Goal: Contribute content: Add original content to the website for others to see

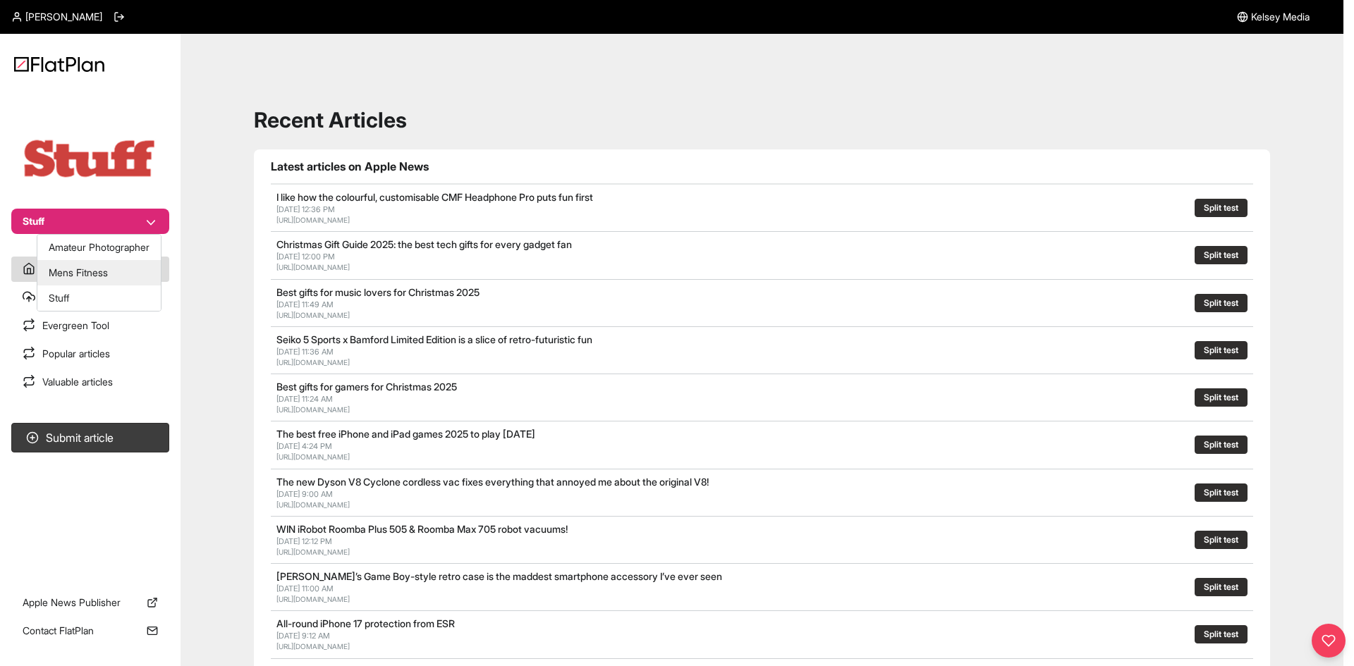
click at [91, 264] on button "Mens Fitness" at bounding box center [98, 272] width 123 height 25
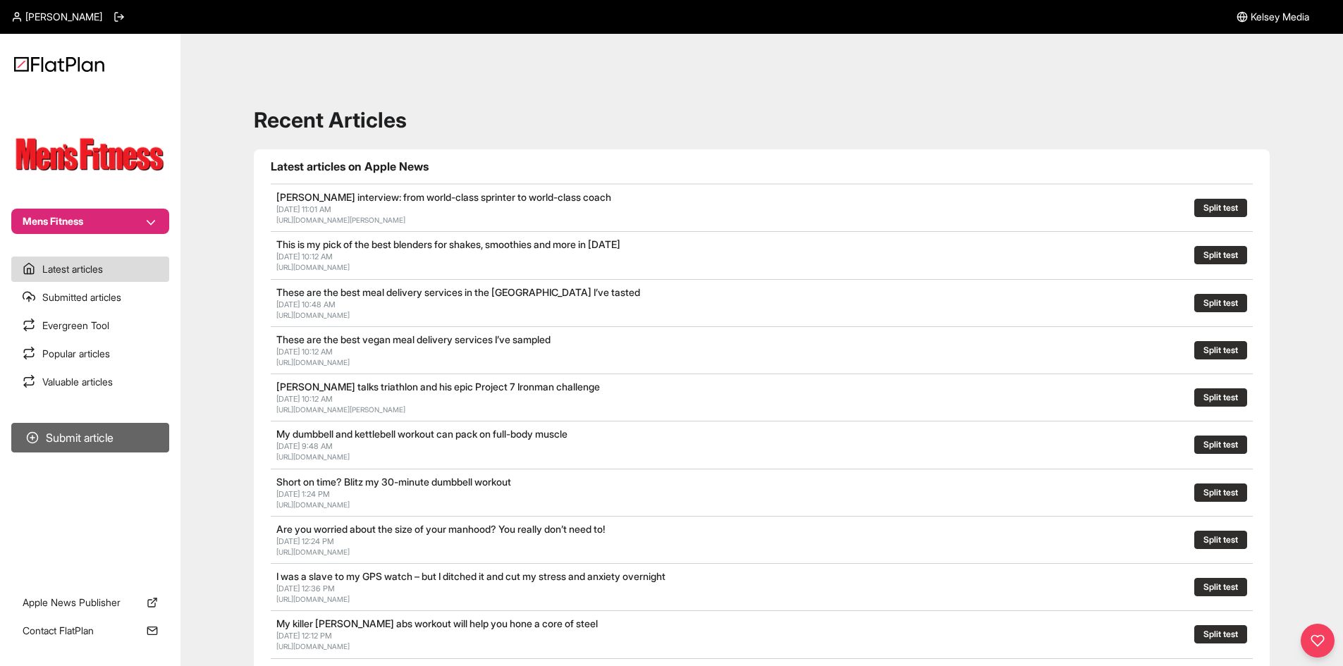
click at [126, 436] on button "Submit article" at bounding box center [90, 438] width 158 height 30
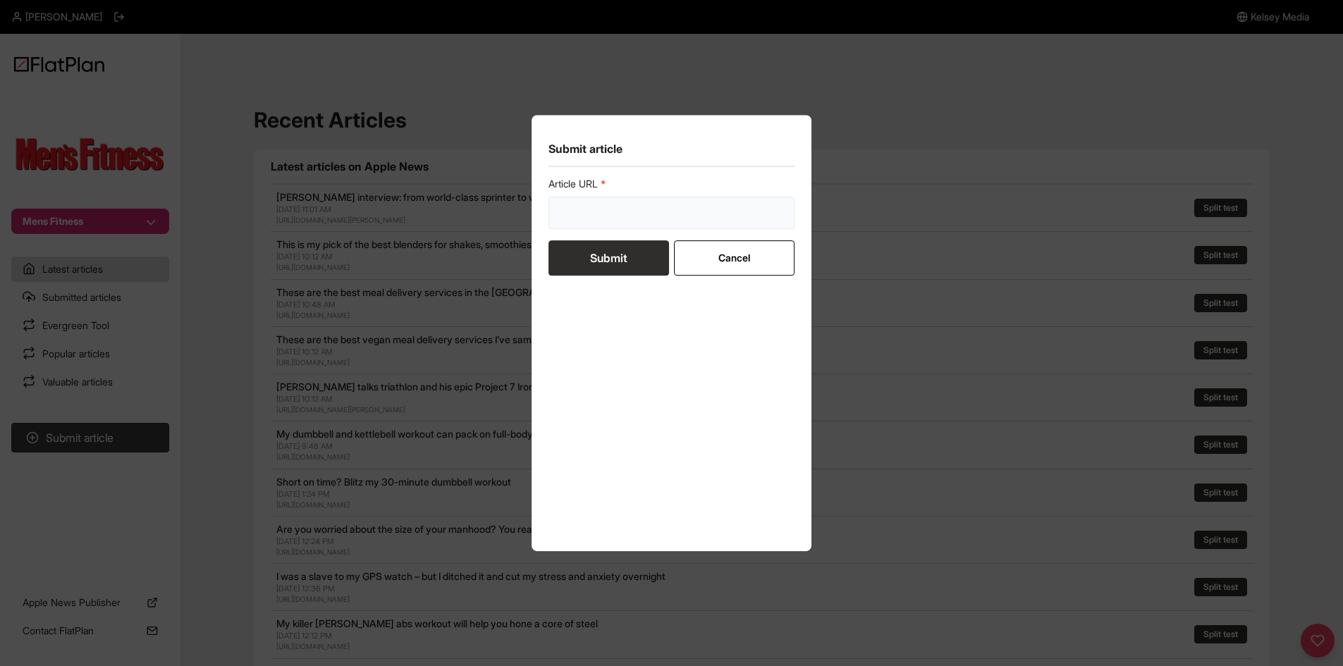
click at [578, 209] on input "url" at bounding box center [672, 213] width 247 height 32
paste input "https://mensfitness.co.uk/review/best-fitness-watches/"
type input "https://mensfitness.co.uk/review/best-fitness-watches/"
click at [574, 240] on button "Submit" at bounding box center [609, 257] width 121 height 35
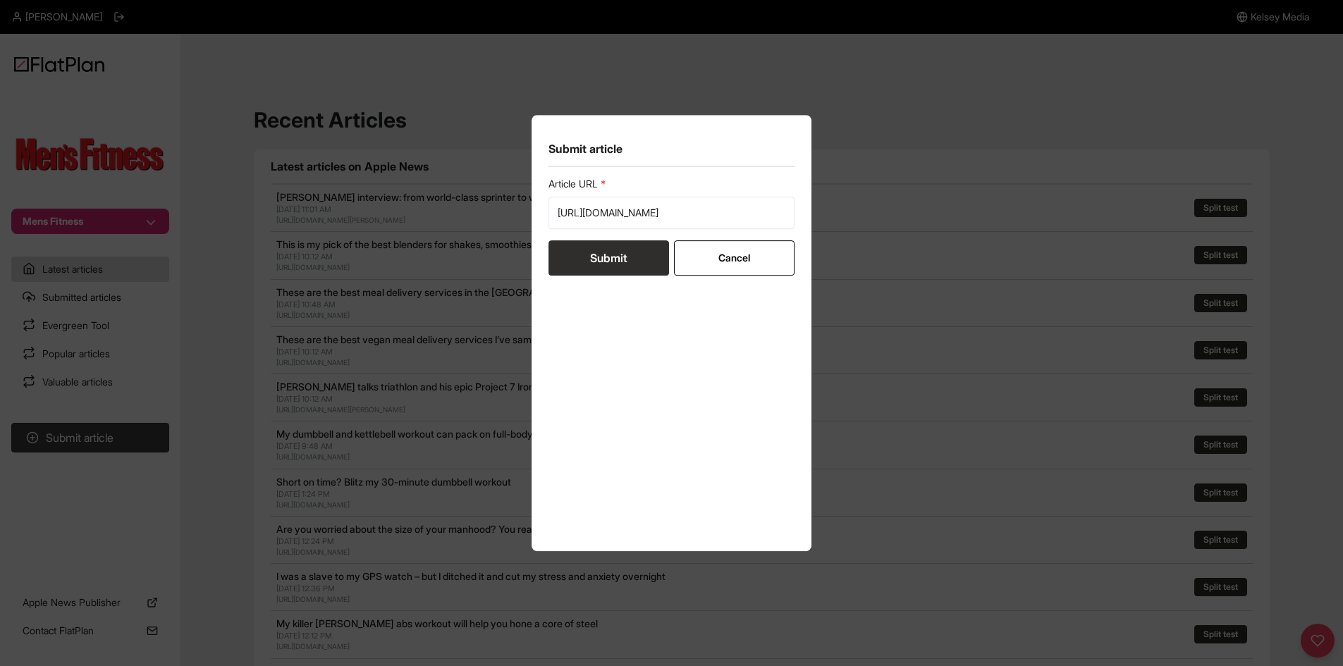
scroll to position [0, 0]
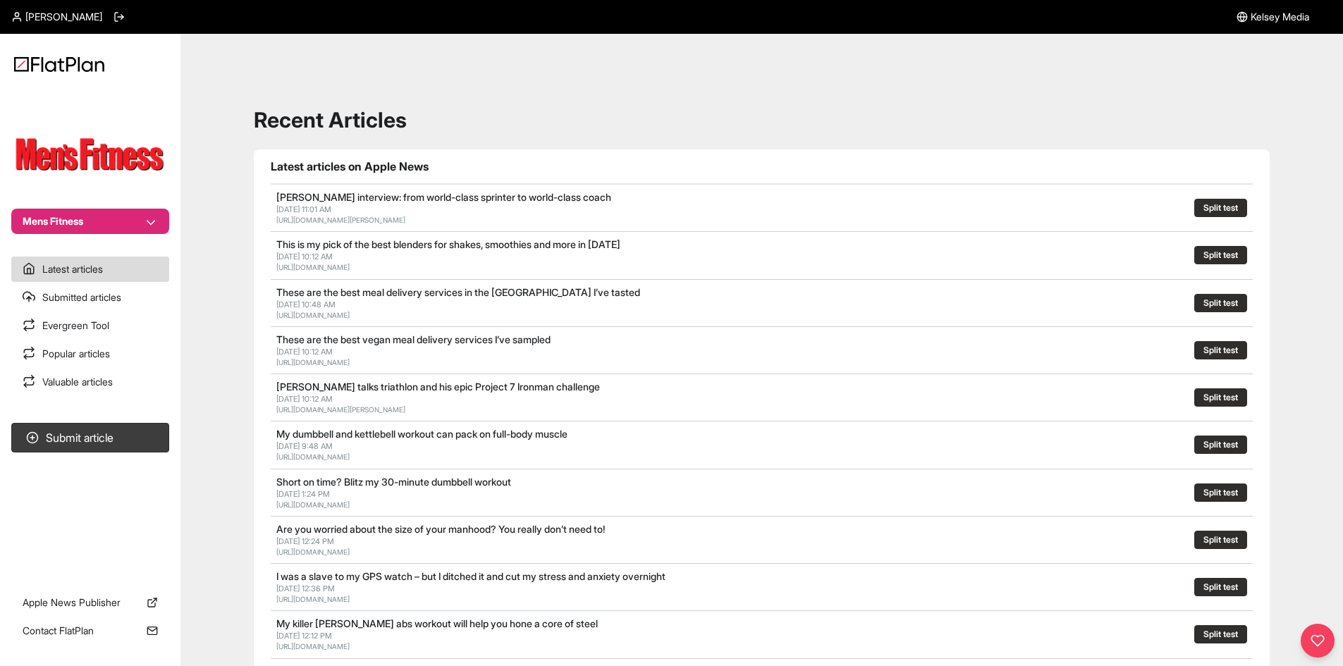
click at [123, 214] on button "Mens Fitness" at bounding box center [90, 221] width 158 height 25
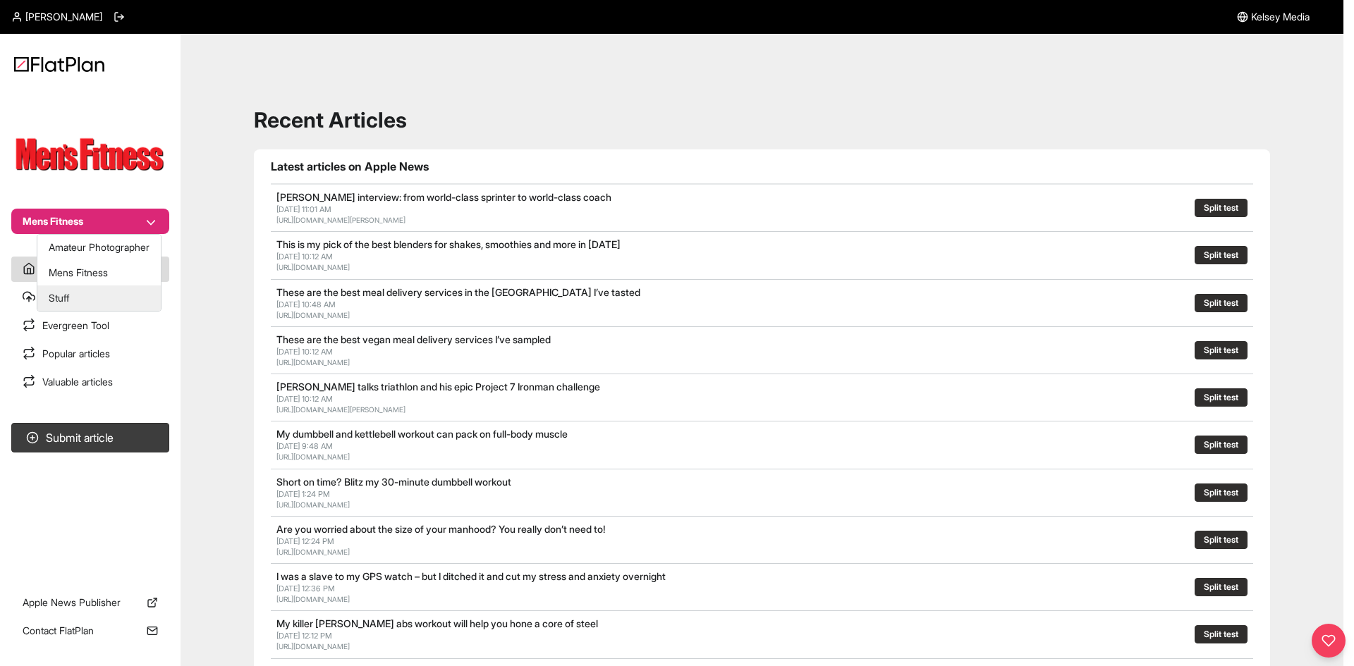
click at [113, 289] on button "Stuff" at bounding box center [98, 298] width 123 height 25
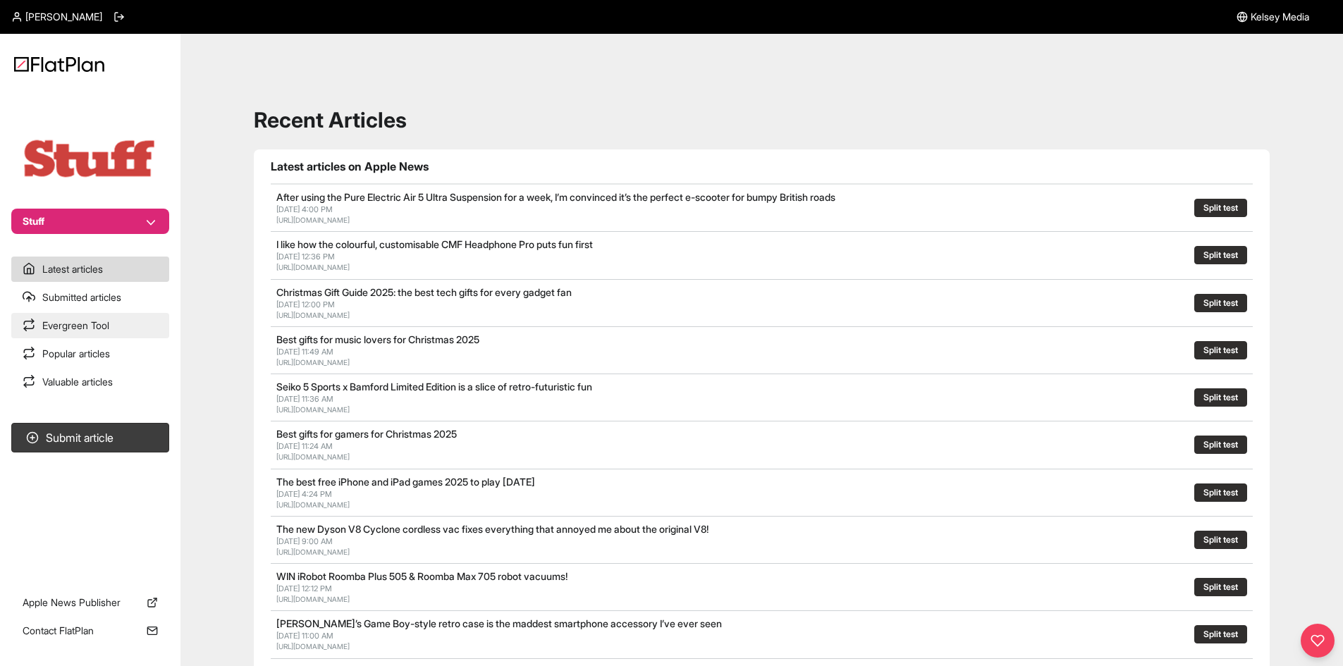
click at [109, 325] on link "Evergreen Tool" at bounding box center [90, 325] width 158 height 25
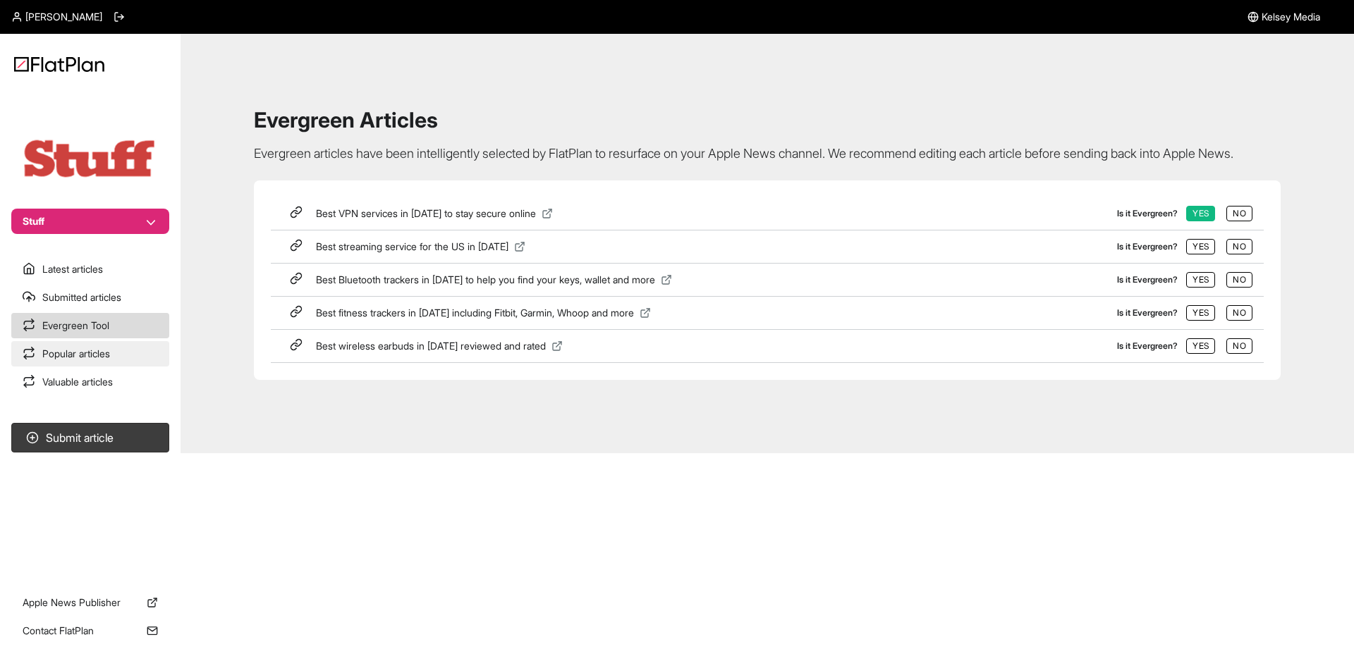
click at [119, 355] on link "Popular articles" at bounding box center [90, 353] width 158 height 25
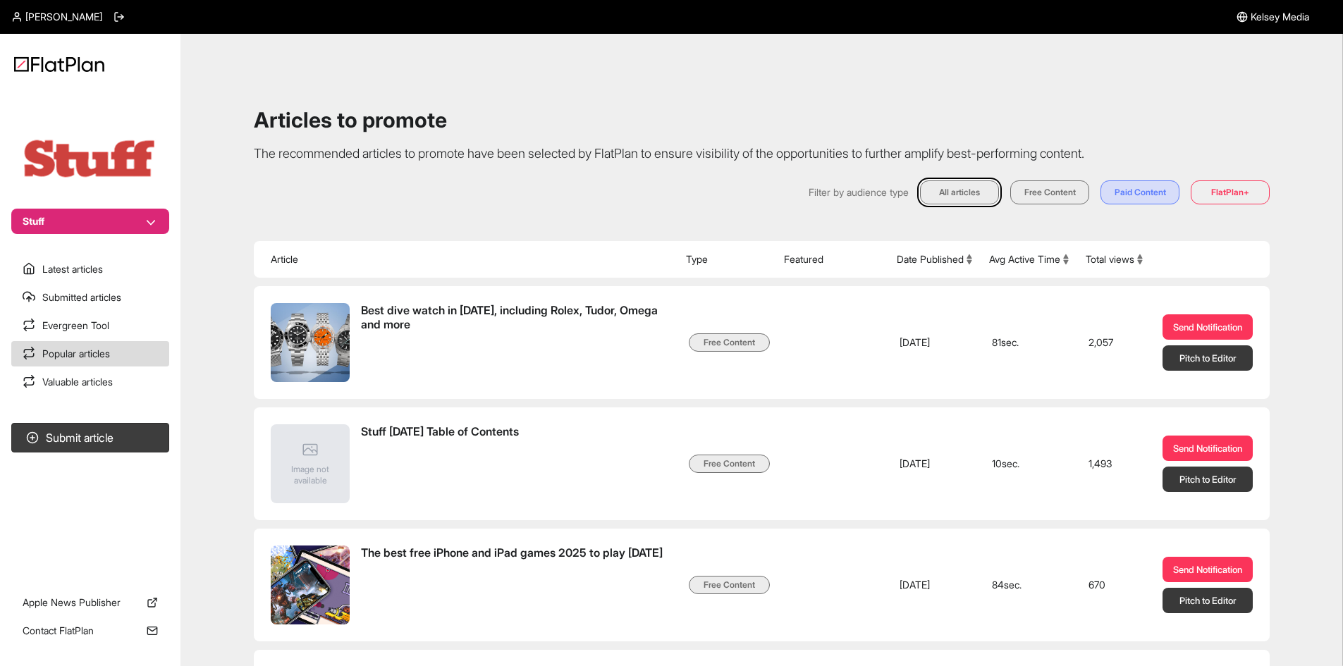
click at [1095, 257] on button "Total views" at bounding box center [1114, 259] width 57 height 14
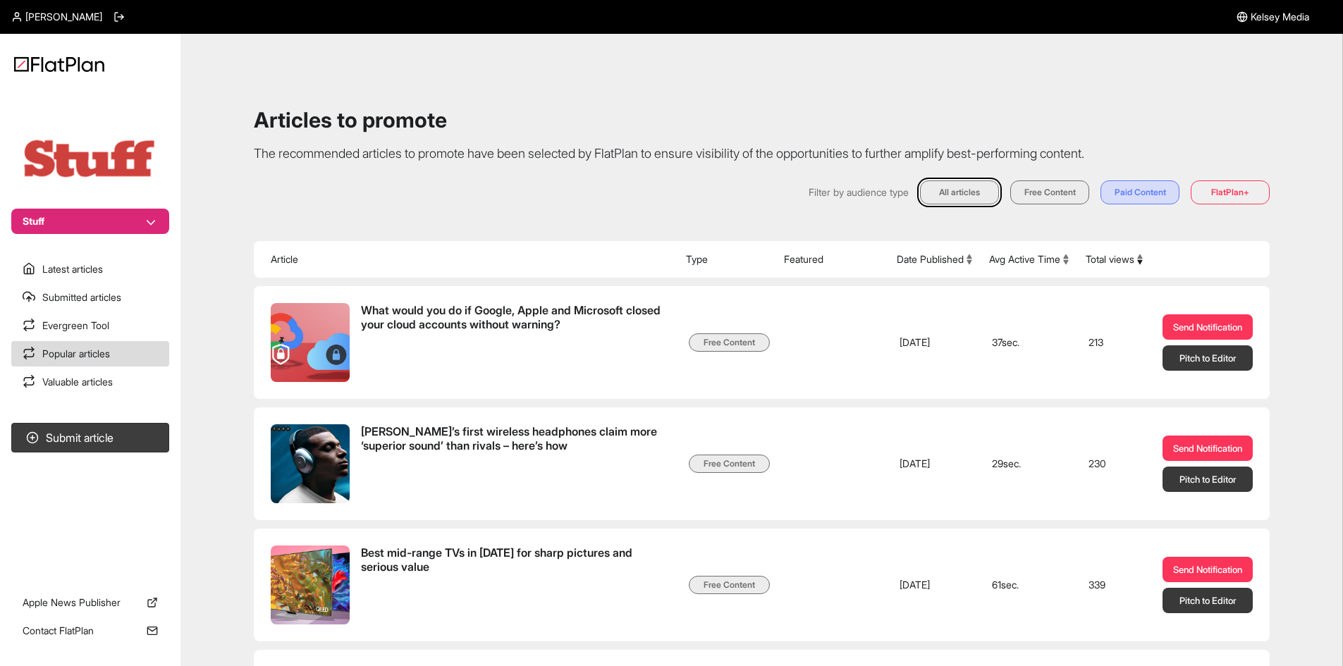
click at [1096, 256] on button "Total views" at bounding box center [1114, 259] width 57 height 14
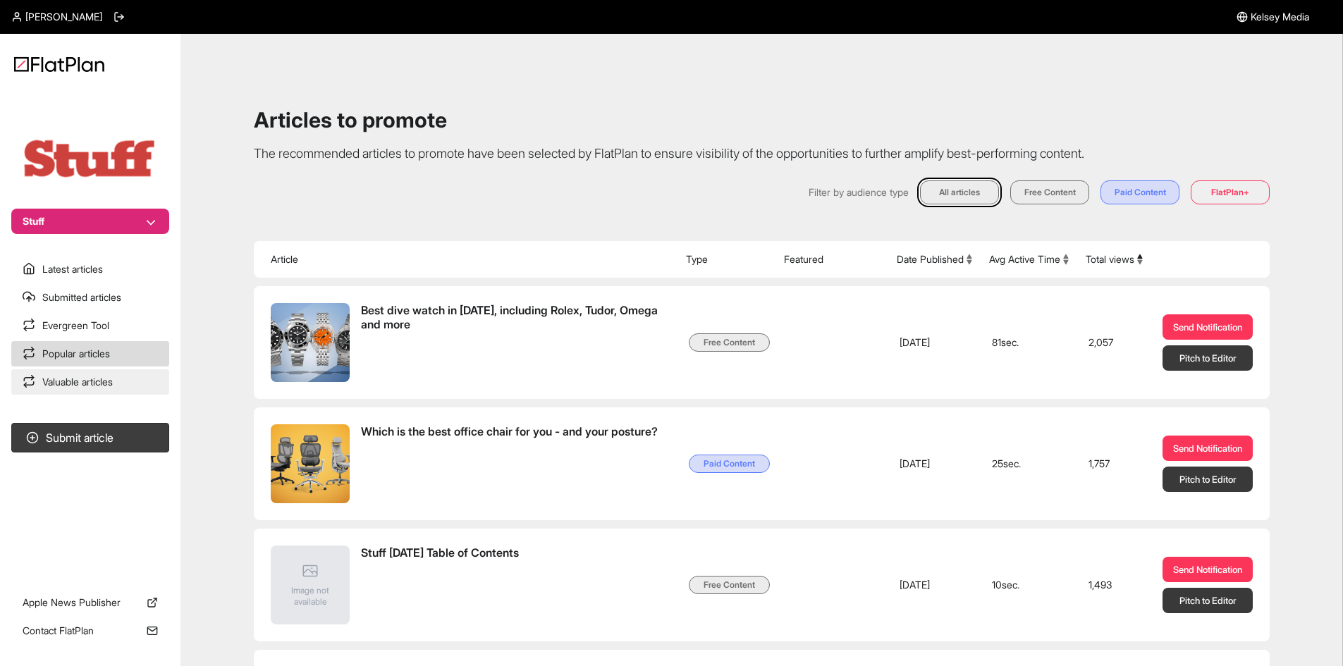
click at [140, 387] on link "Valuable articles" at bounding box center [90, 382] width 158 height 25
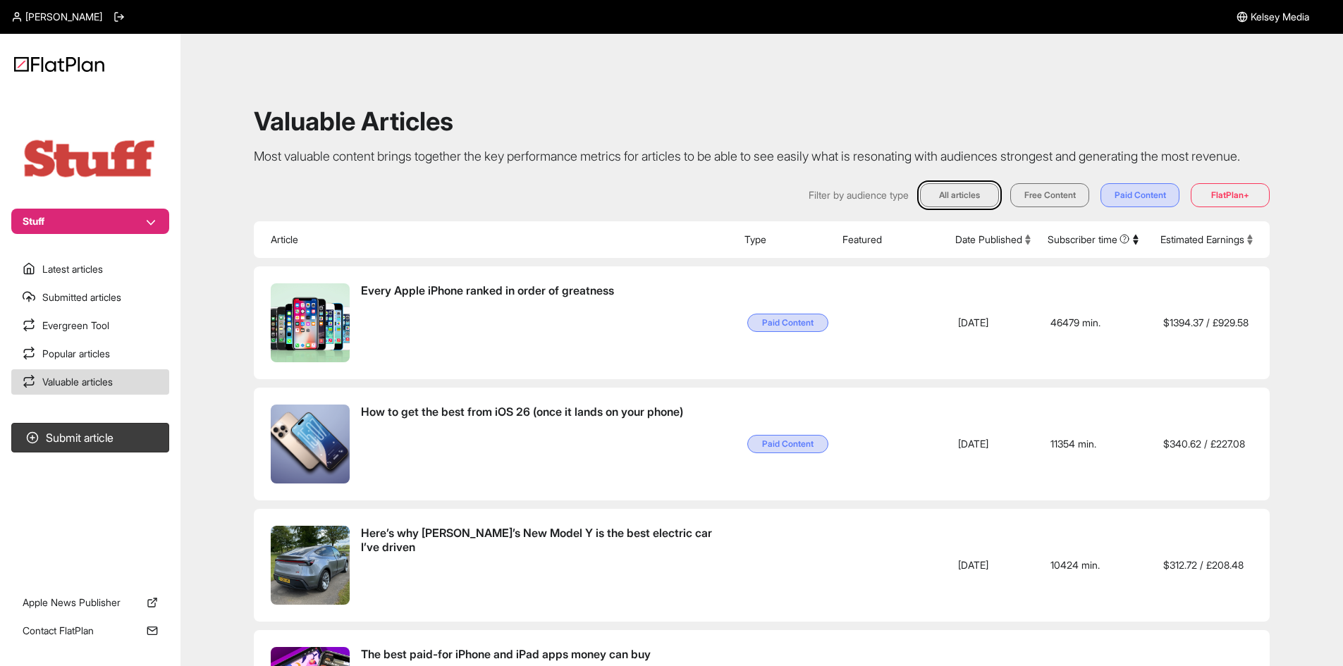
click at [1180, 258] on th "Estimated Earnings" at bounding box center [1211, 239] width 118 height 37
click at [1181, 247] on button "Estimated Earnings" at bounding box center [1207, 240] width 92 height 14
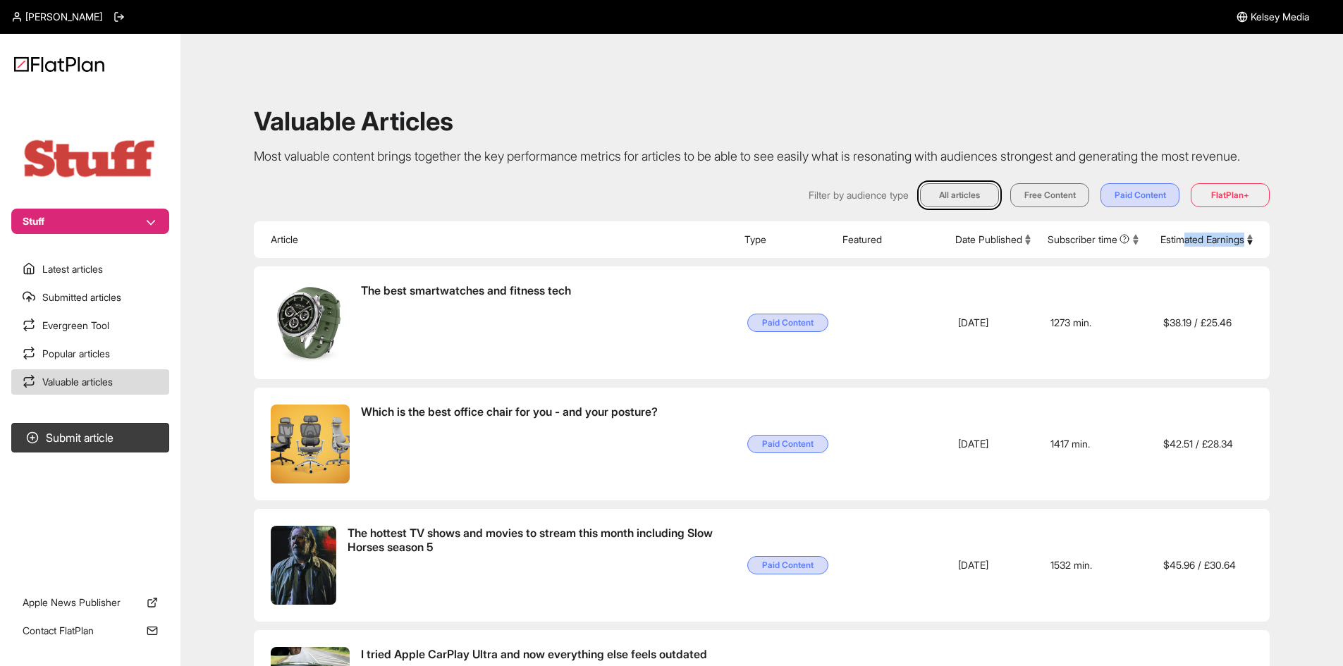
click at [1181, 247] on button "Estimated Earnings" at bounding box center [1207, 240] width 92 height 14
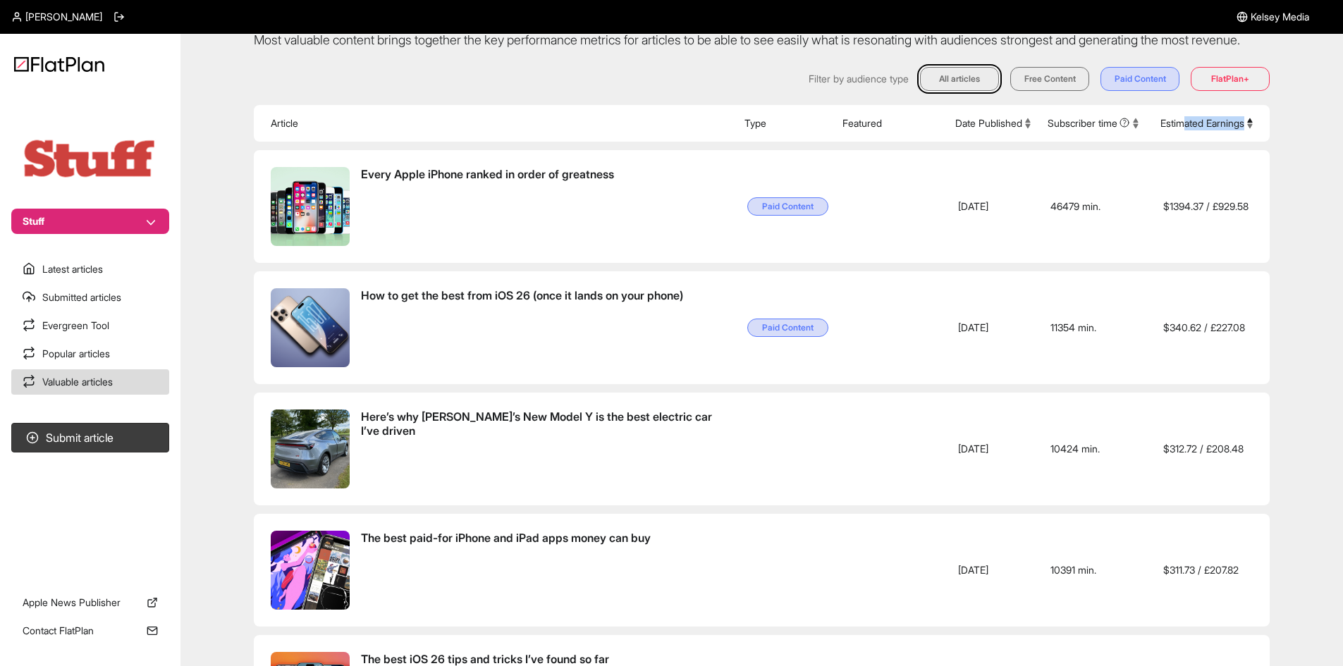
scroll to position [141, 0]
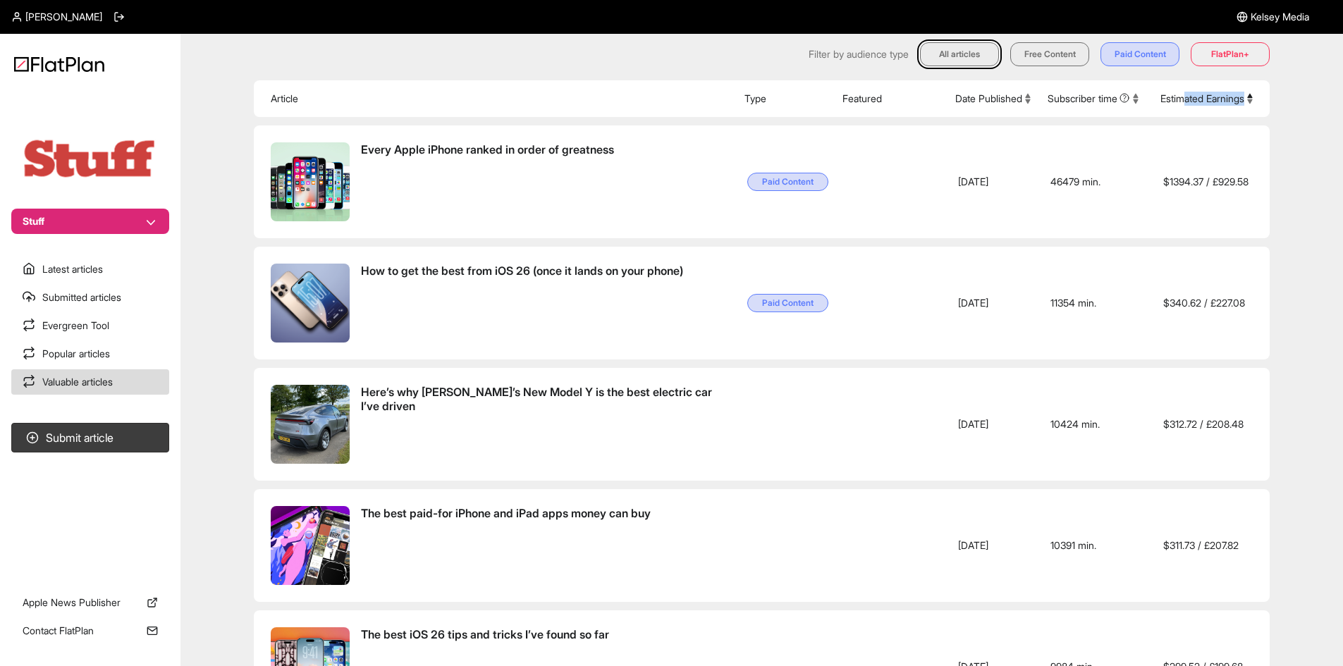
click at [1006, 106] on button "Date Published" at bounding box center [993, 99] width 75 height 14
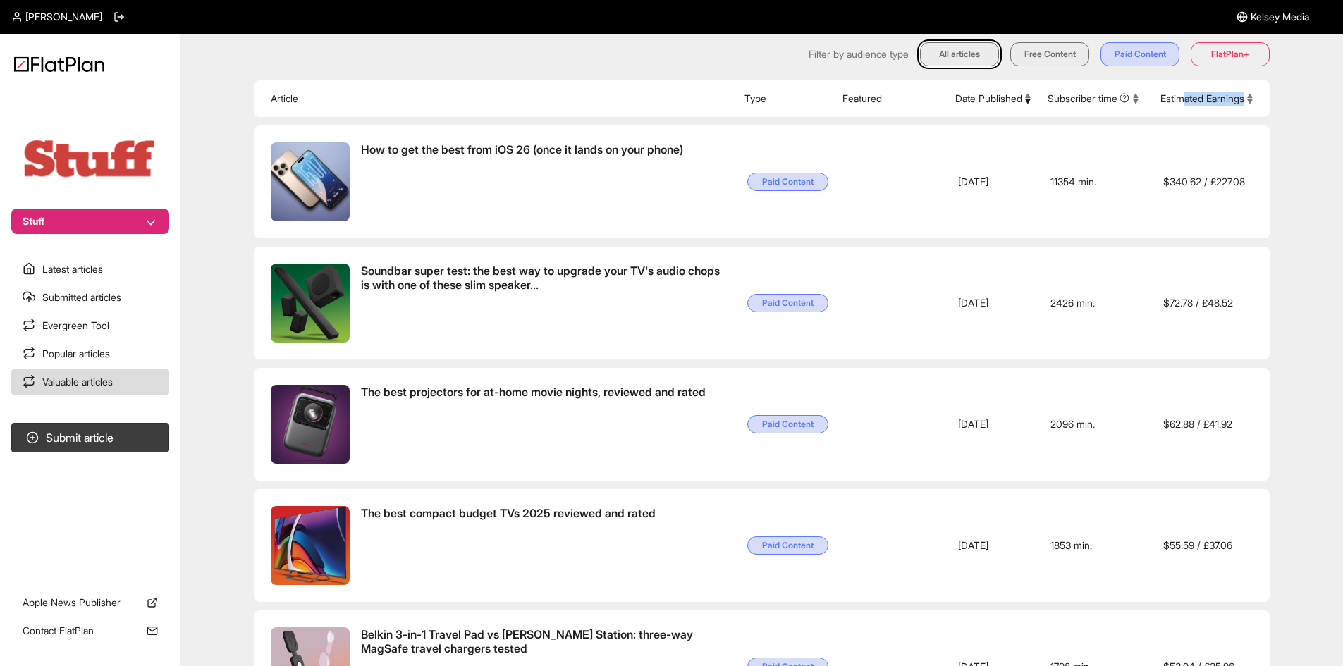
click at [977, 106] on button "Date Published" at bounding box center [993, 99] width 75 height 14
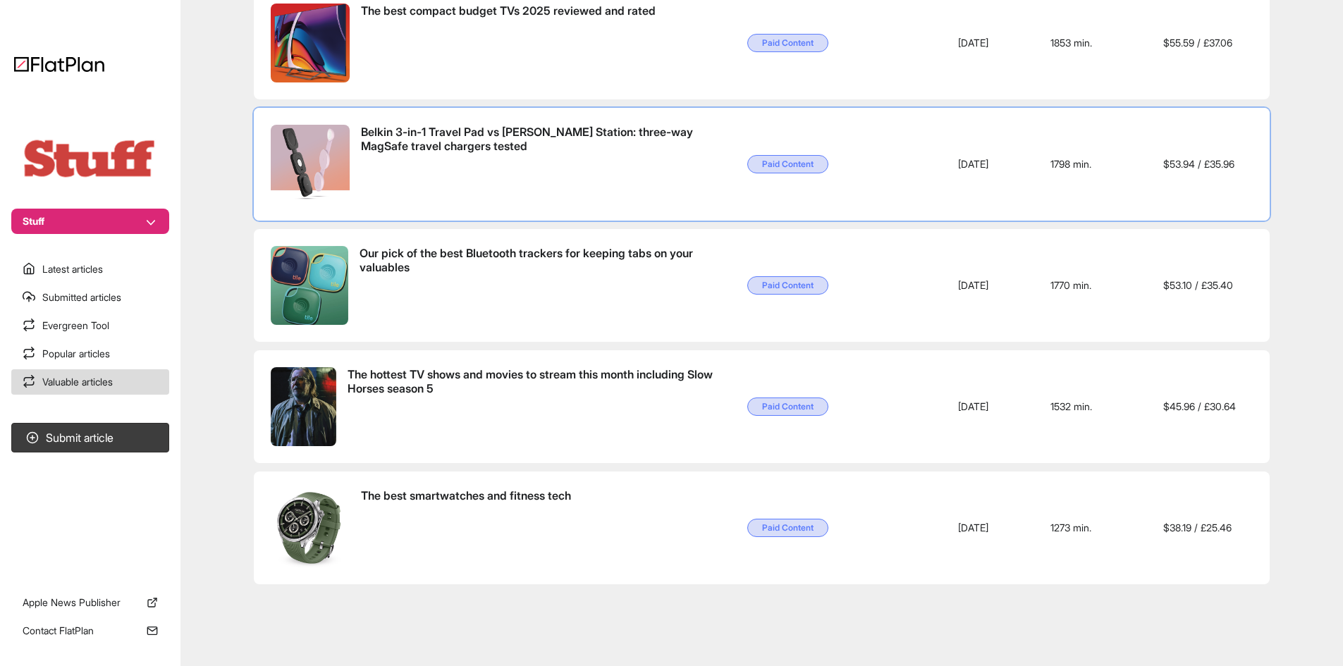
scroll to position [3332, 0]
